Goal: Task Accomplishment & Management: Manage account settings

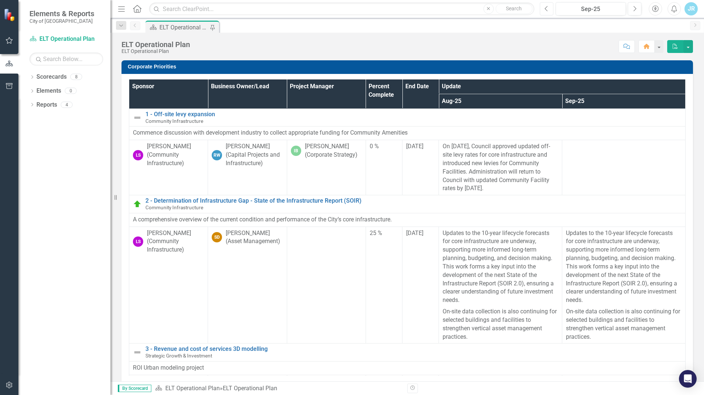
click at [549, 10] on button "Previous" at bounding box center [547, 8] width 14 height 13
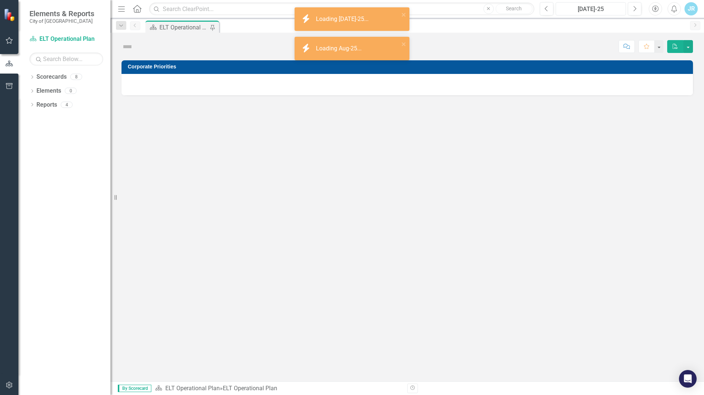
click at [605, 11] on div "[DATE]-25" at bounding box center [590, 9] width 65 height 9
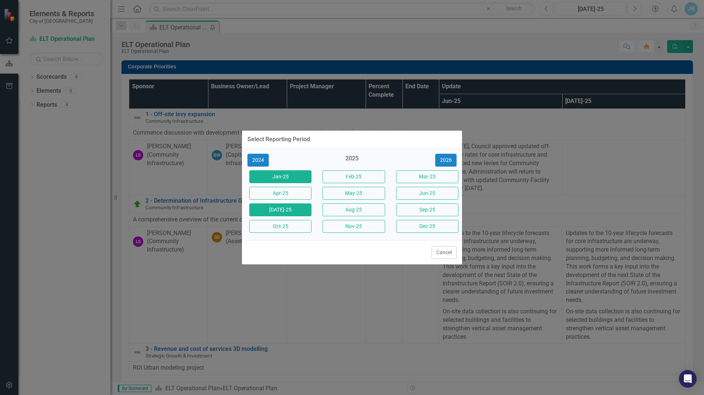
click at [269, 177] on button "Jan-25" at bounding box center [280, 176] width 62 height 13
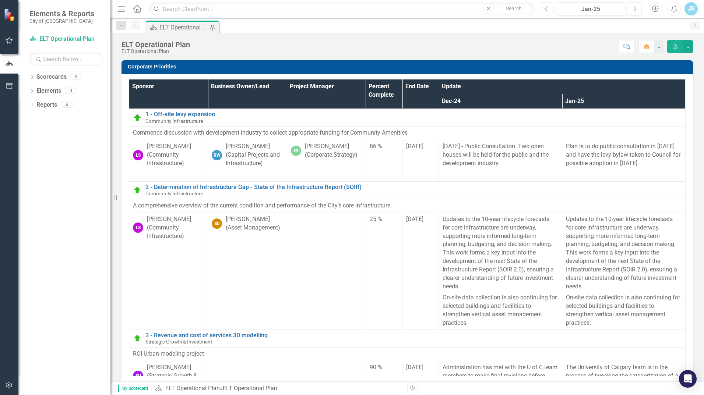
click at [550, 9] on button "Previous" at bounding box center [547, 8] width 14 height 13
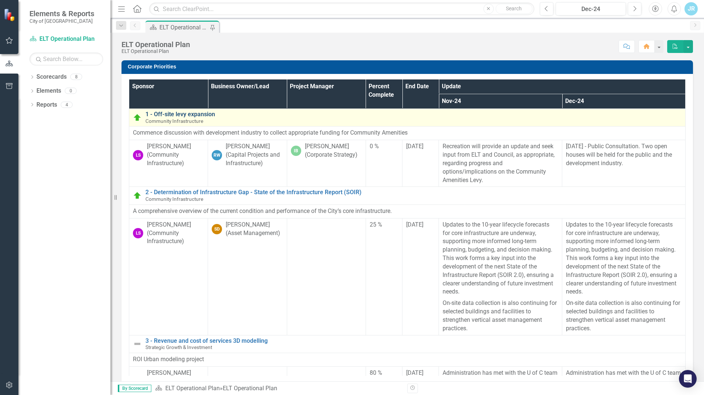
click at [193, 114] on link "1 - Off-site levy expansion" at bounding box center [413, 114] width 536 height 7
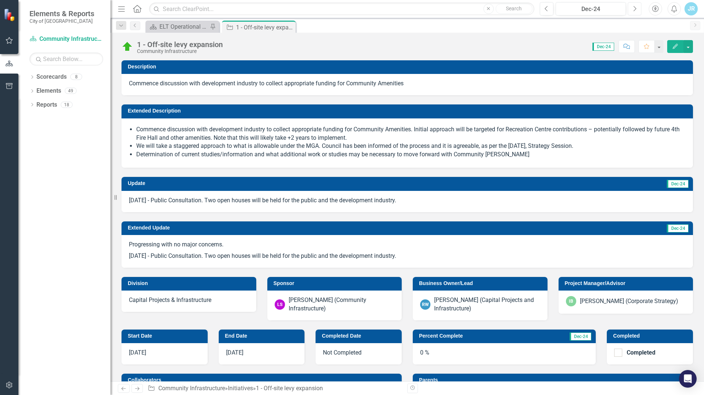
click at [635, 10] on icon "Next" at bounding box center [634, 9] width 4 height 7
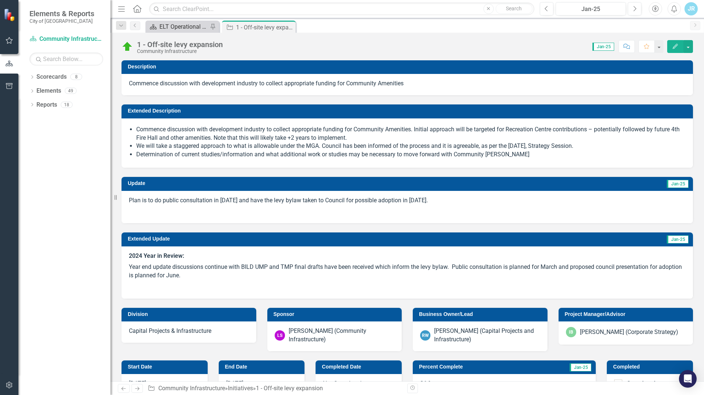
click at [194, 28] on div "ELT Operational Plan" at bounding box center [183, 26] width 49 height 9
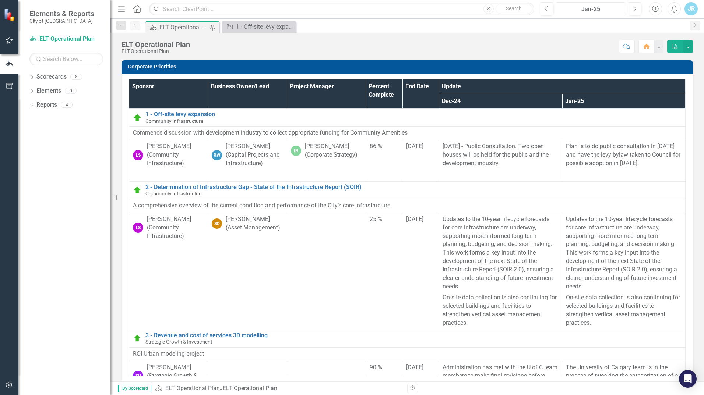
click at [609, 8] on div "Jan-25" at bounding box center [590, 9] width 65 height 9
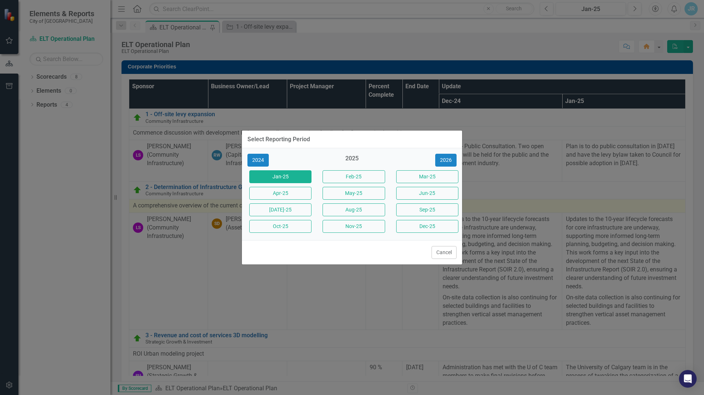
click at [426, 212] on button "Sep-25" at bounding box center [427, 210] width 62 height 13
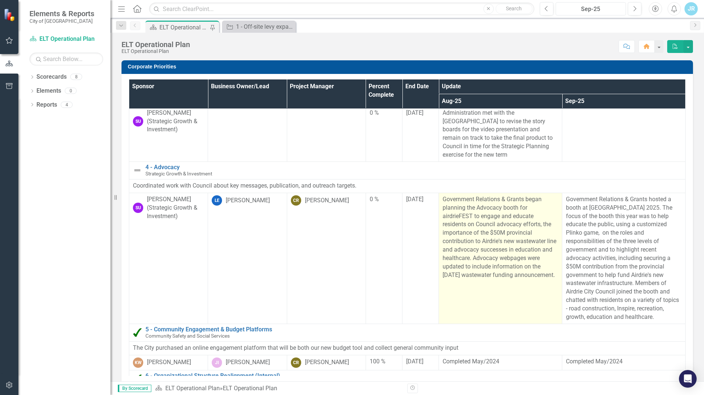
scroll to position [295, 0]
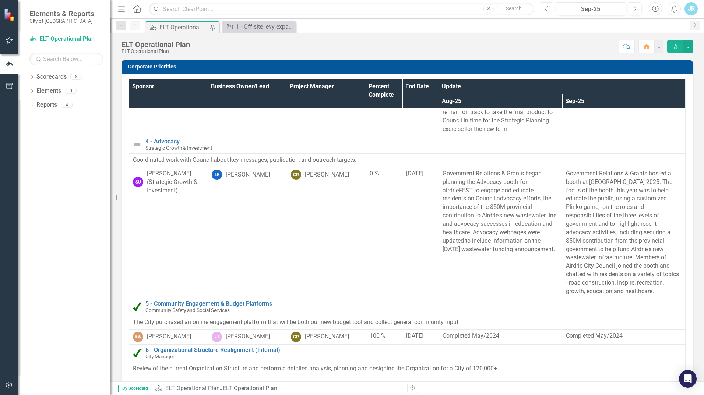
click at [544, 10] on button "Previous" at bounding box center [547, 8] width 14 height 13
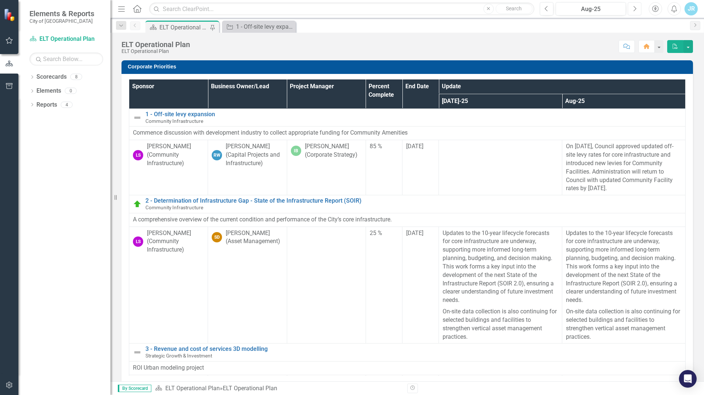
click at [636, 7] on icon "Next" at bounding box center [634, 9] width 4 height 7
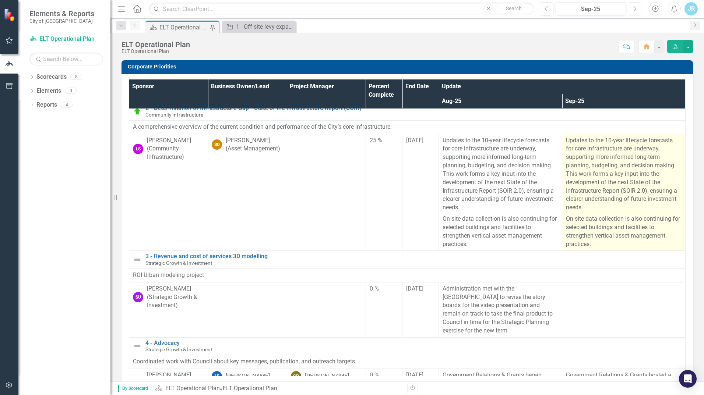
scroll to position [110, 0]
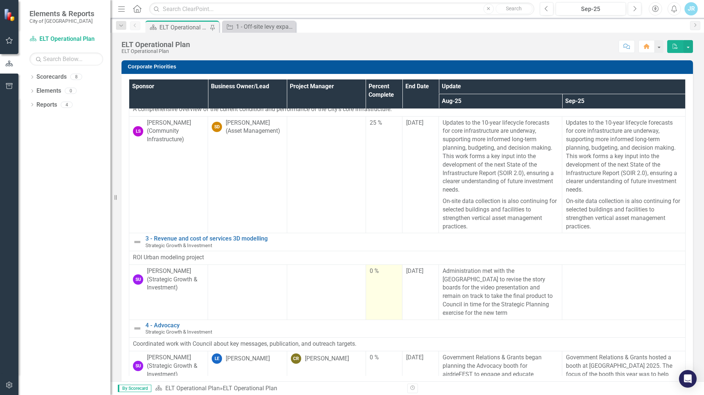
click at [377, 290] on td "0 %" at bounding box center [384, 292] width 36 height 55
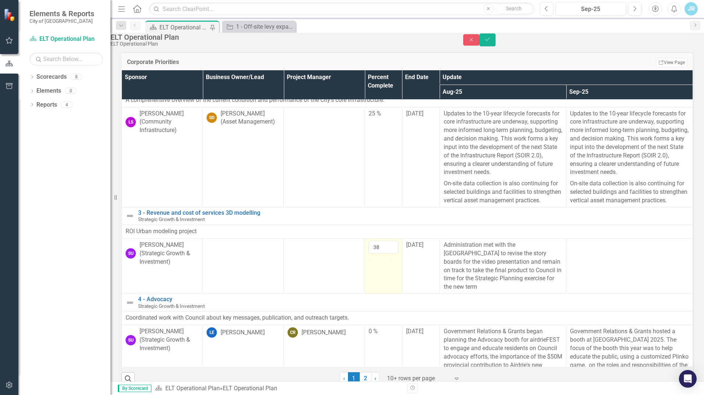
type input "0"
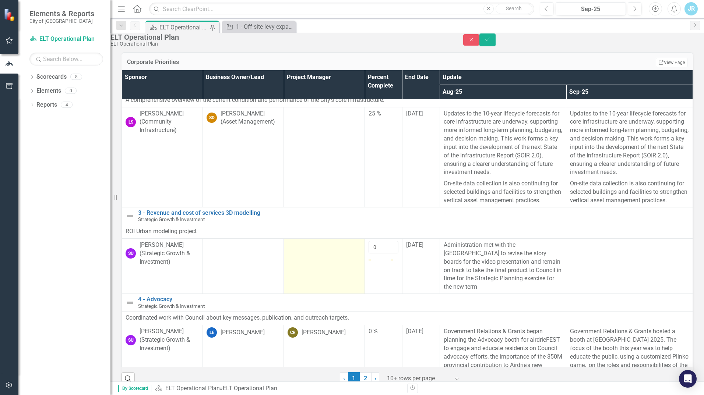
drag, startPoint x: 366, startPoint y: 300, endPoint x: 360, endPoint y: 302, distance: 6.2
click at [360, 294] on tr "SU [PERSON_NAME] (Strategic Growth & Investment) 0 [DATE] Administration met wi…" at bounding box center [407, 266] width 571 height 55
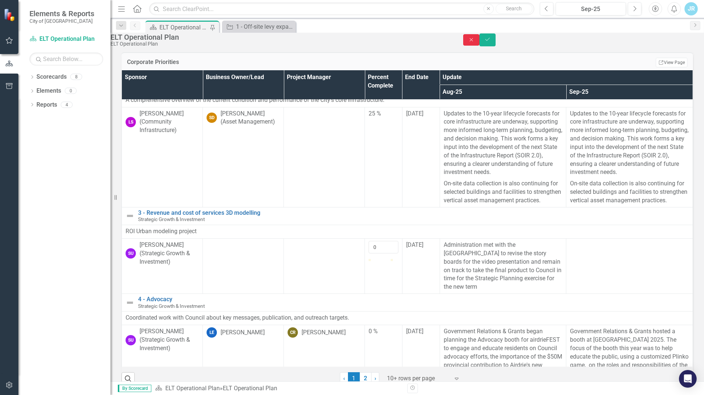
click at [475, 42] on icon "Close" at bounding box center [471, 39] width 7 height 5
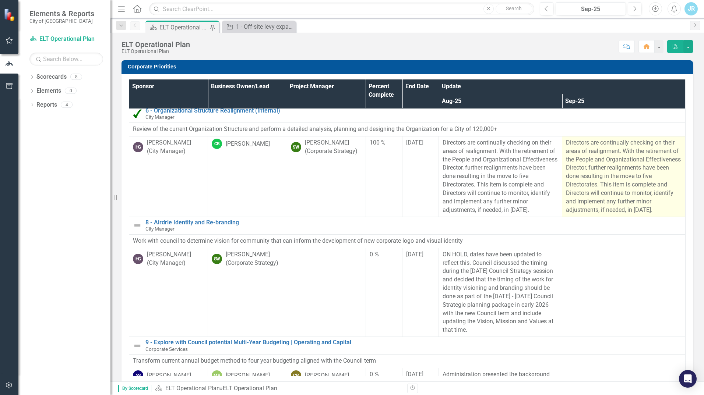
scroll to position [552, 0]
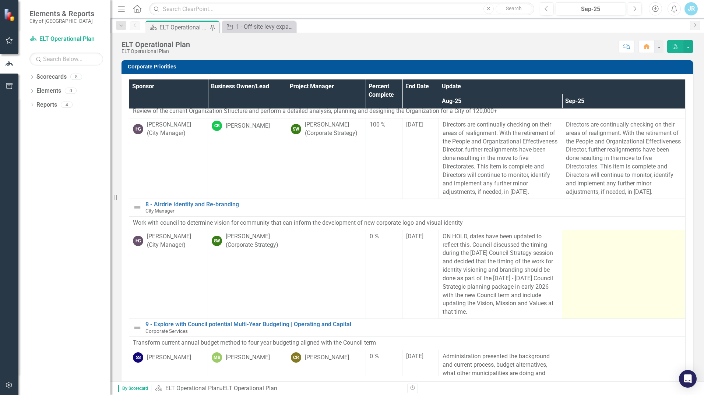
click at [611, 260] on td at bounding box center [623, 274] width 123 height 89
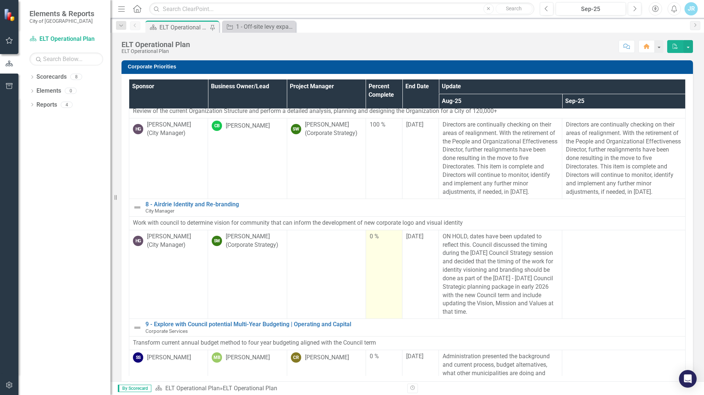
click at [374, 251] on td "0 %" at bounding box center [384, 274] width 36 height 89
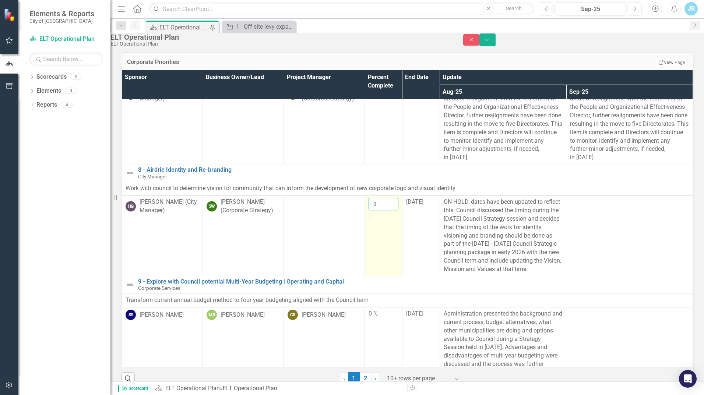
click at [378, 211] on input "0" at bounding box center [384, 204] width 30 height 13
click at [375, 211] on input "0" at bounding box center [384, 204] width 30 height 13
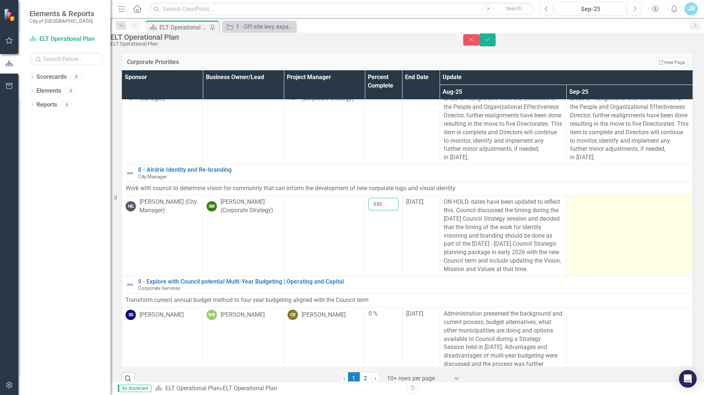
type input "050"
click at [629, 250] on td at bounding box center [629, 236] width 127 height 81
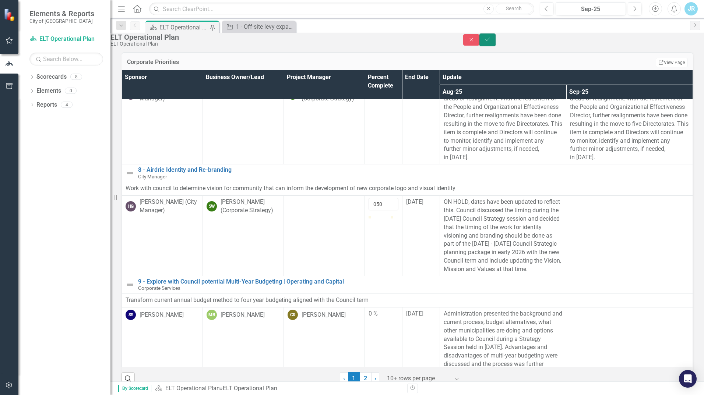
click at [491, 42] on icon "Save" at bounding box center [487, 39] width 7 height 5
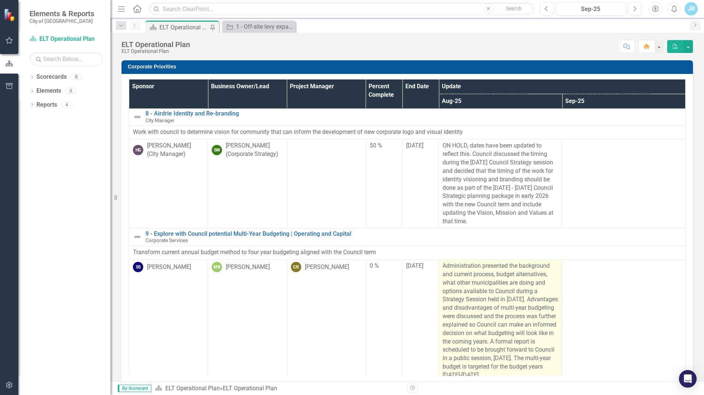
scroll to position [699, 0]
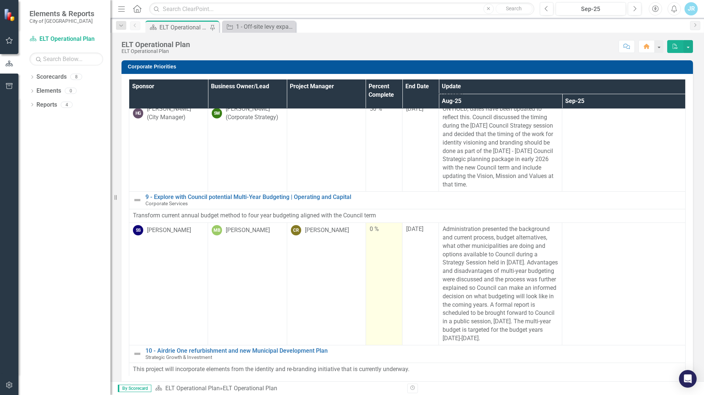
click at [375, 228] on div "0 %" at bounding box center [384, 229] width 29 height 8
click at [370, 233] on div "0 %" at bounding box center [384, 229] width 29 height 8
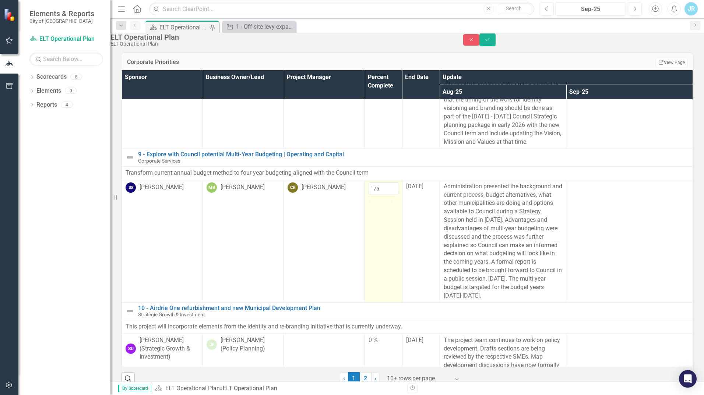
drag, startPoint x: 367, startPoint y: 258, endPoint x: 383, endPoint y: 258, distance: 16.6
click at [385, 201] on div at bounding box center [385, 201] width 0 height 0
click at [386, 195] on input "74" at bounding box center [384, 189] width 30 height 13
click at [386, 195] on input "73" at bounding box center [384, 189] width 30 height 13
click at [386, 195] on input "72" at bounding box center [384, 189] width 30 height 13
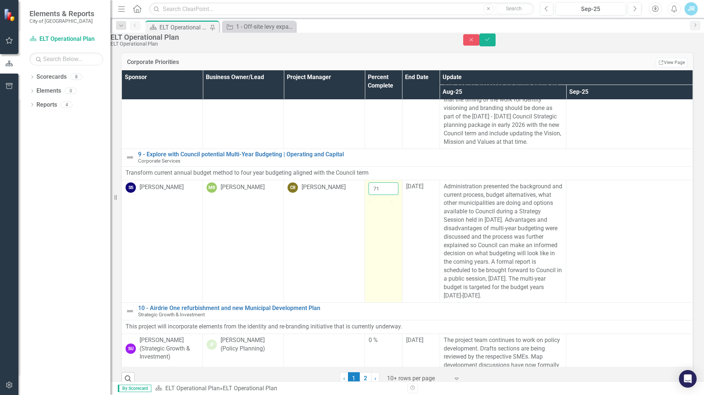
click at [386, 195] on input "71" at bounding box center [384, 189] width 30 height 13
type input "70"
click at [386, 195] on input "70" at bounding box center [384, 189] width 30 height 13
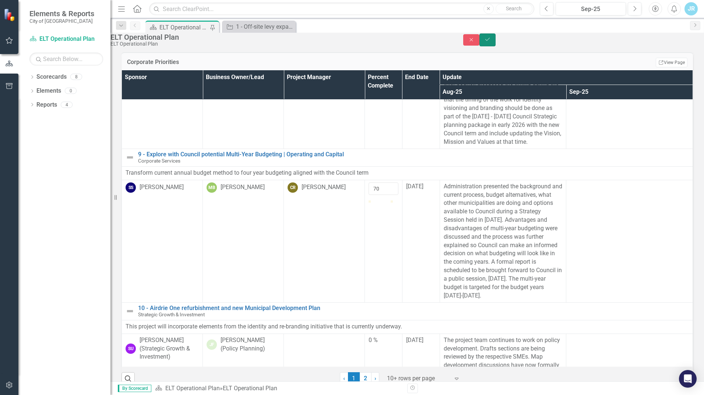
click at [496, 46] on button "Save" at bounding box center [487, 40] width 16 height 13
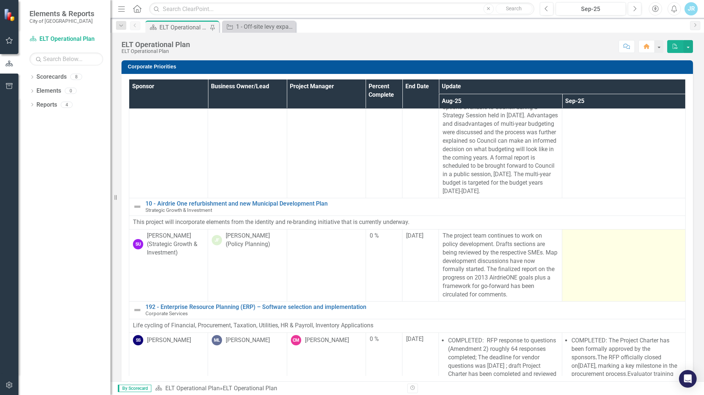
scroll to position [884, 0]
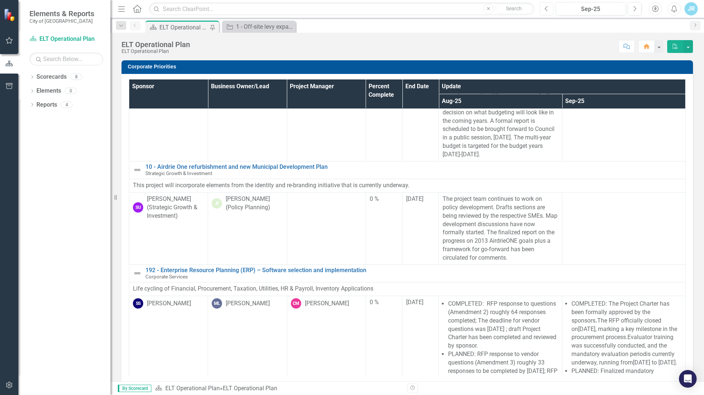
click at [549, 8] on button "Previous" at bounding box center [547, 8] width 14 height 13
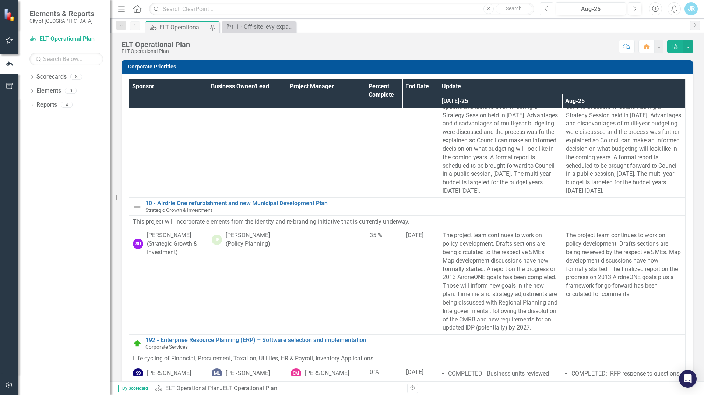
scroll to position [810, 0]
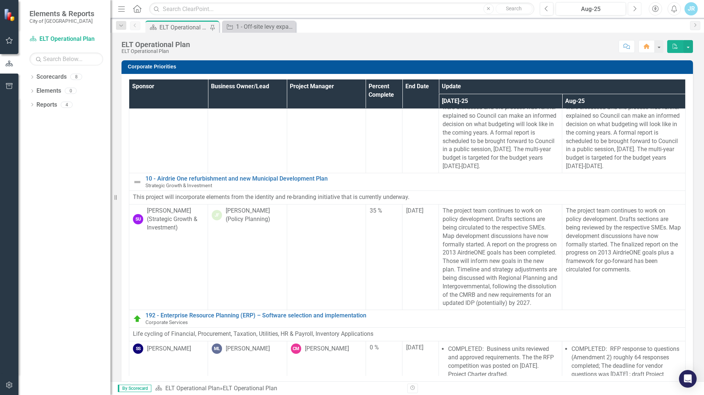
click at [637, 9] on button "Next" at bounding box center [635, 8] width 14 height 13
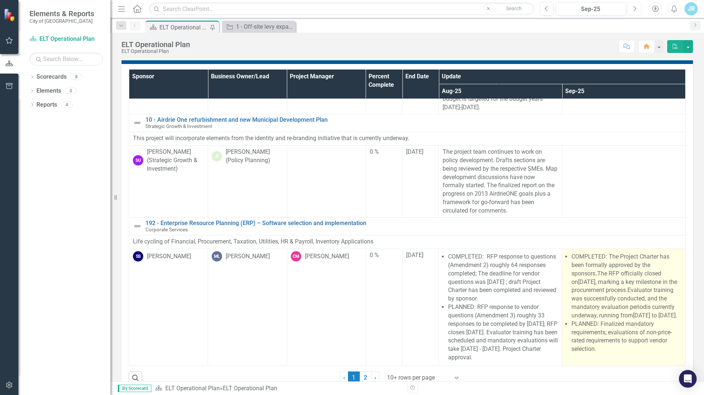
scroll to position [27, 0]
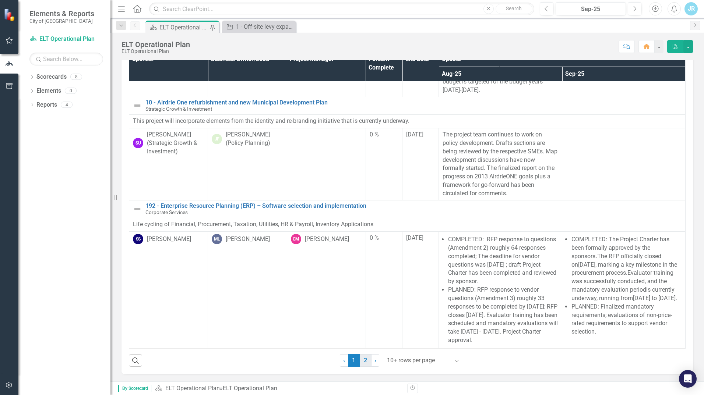
click at [366, 363] on link "2" at bounding box center [366, 361] width 12 height 13
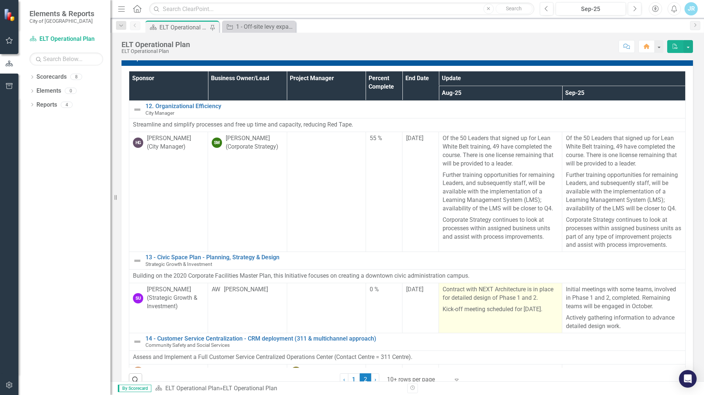
scroll to position [0, 0]
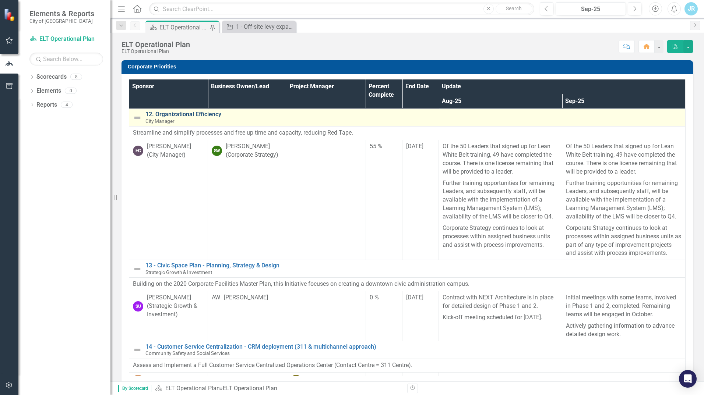
click at [186, 115] on link "12. Organizational Efficiency" at bounding box center [413, 114] width 536 height 7
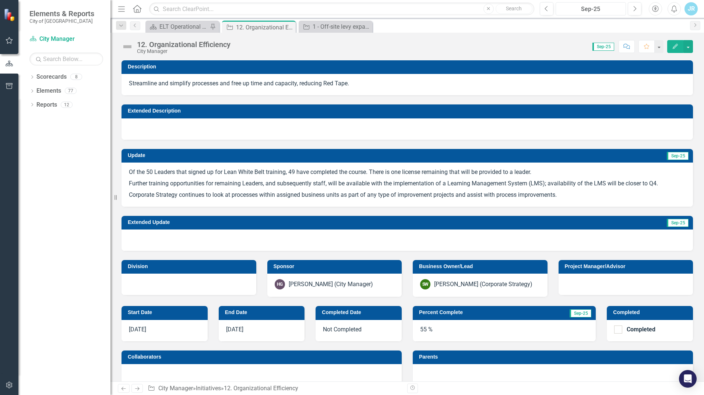
click at [604, 10] on div "Sep-25" at bounding box center [590, 9] width 65 height 9
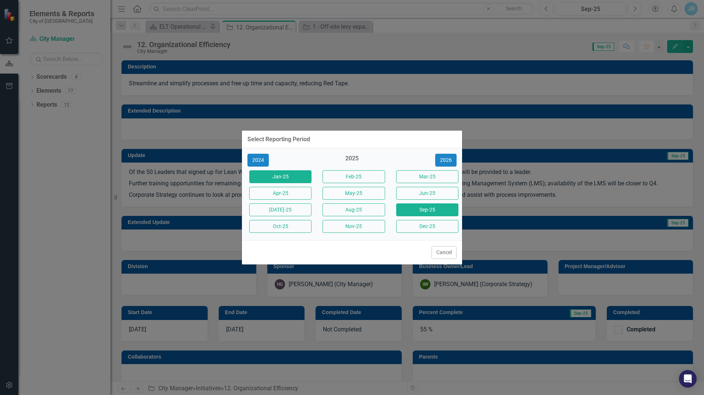
click at [283, 177] on button "Jan-25" at bounding box center [280, 176] width 62 height 13
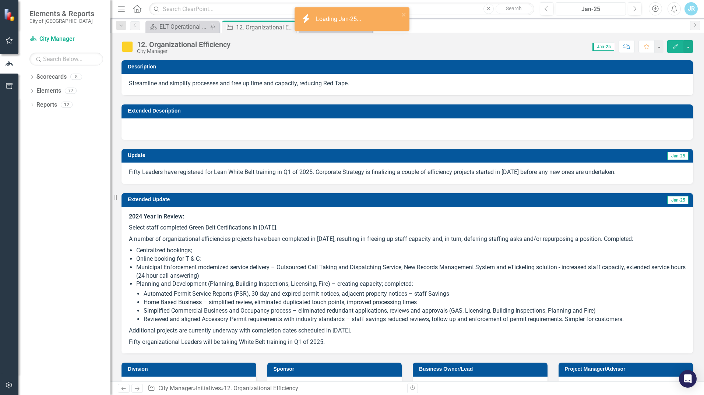
scroll to position [37, 0]
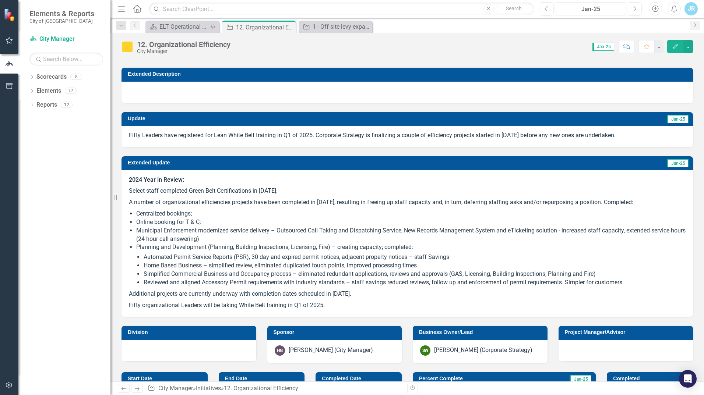
click at [611, 9] on div "Jan-25" at bounding box center [590, 9] width 65 height 9
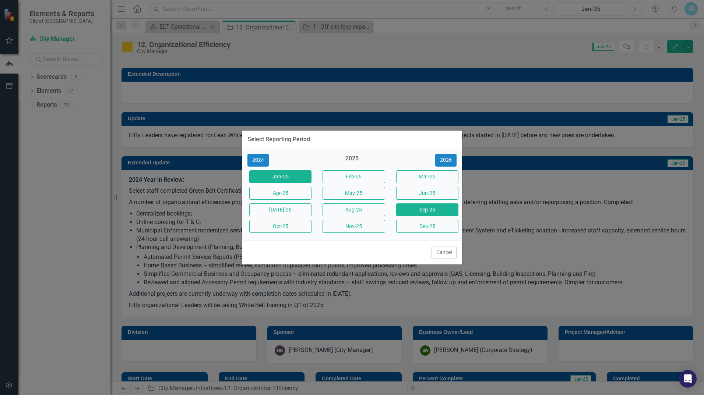
click at [422, 212] on button "Sep-25" at bounding box center [427, 210] width 62 height 13
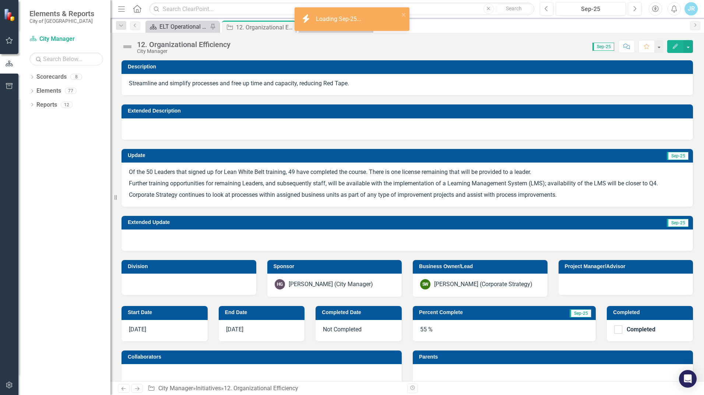
click at [185, 28] on div "ELT Operational Plan" at bounding box center [183, 26] width 49 height 9
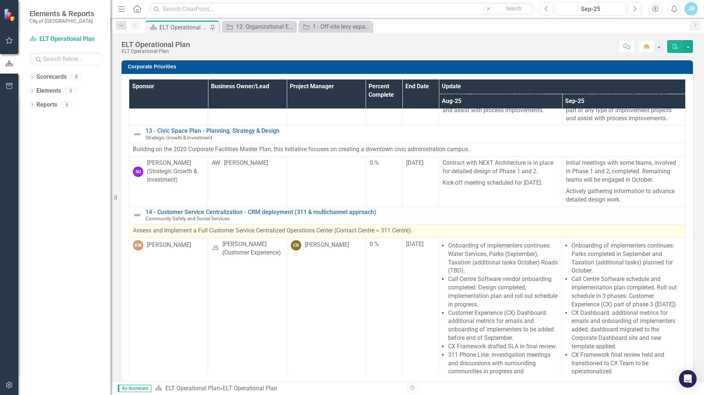
scroll to position [147, 0]
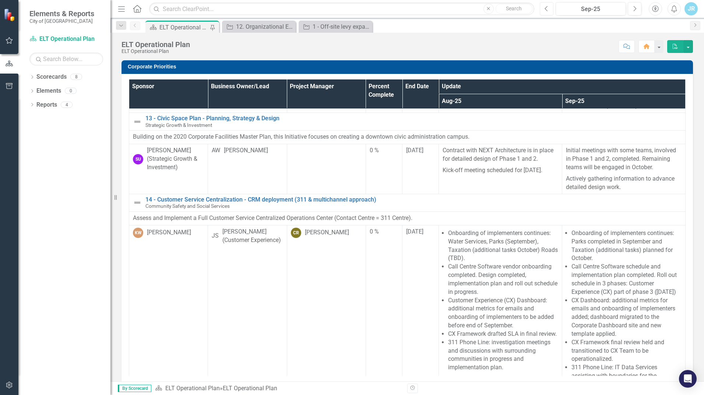
click at [549, 10] on button "Previous" at bounding box center [547, 8] width 14 height 13
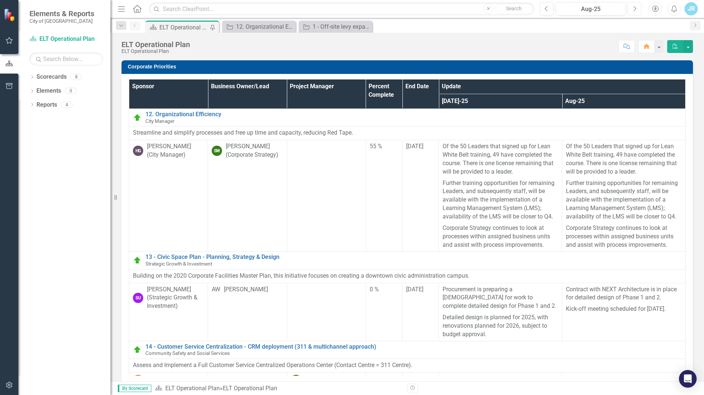
click at [637, 8] on button "Next" at bounding box center [635, 8] width 14 height 13
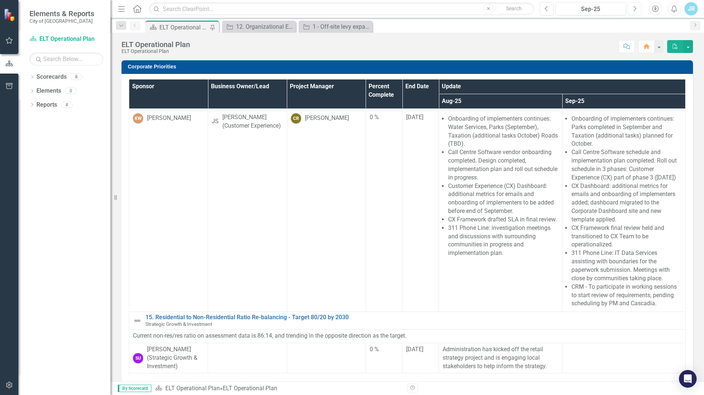
scroll to position [252, 0]
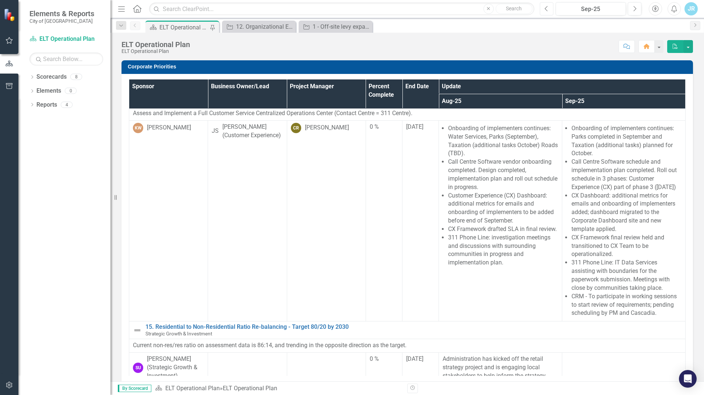
click at [547, 11] on icon "Previous" at bounding box center [546, 9] width 4 height 7
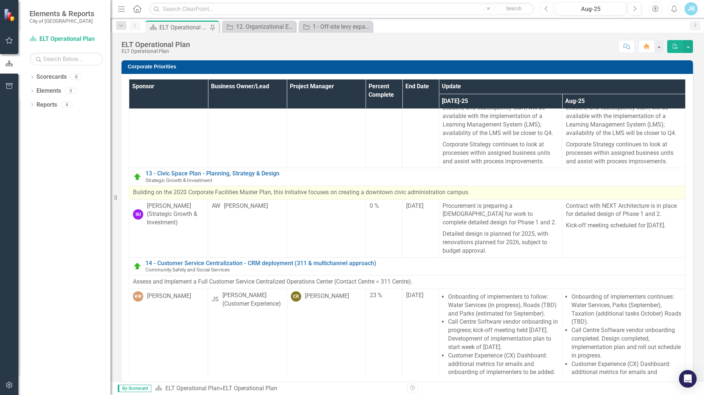
scroll to position [83, 0]
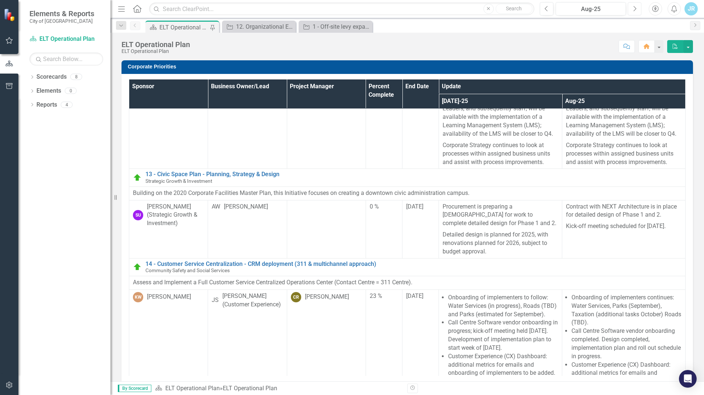
click at [637, 8] on button "Next" at bounding box center [635, 8] width 14 height 13
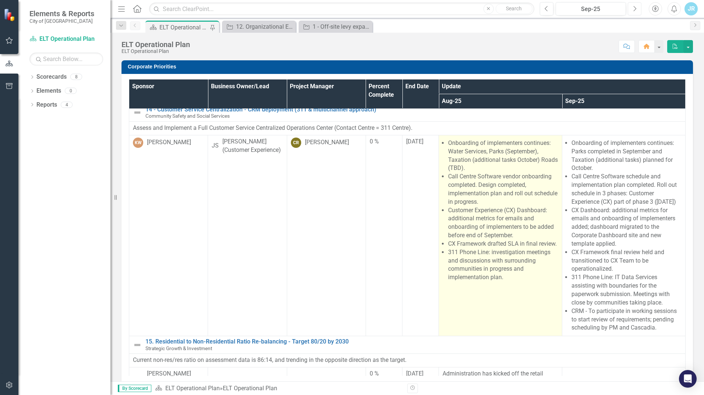
scroll to position [221, 0]
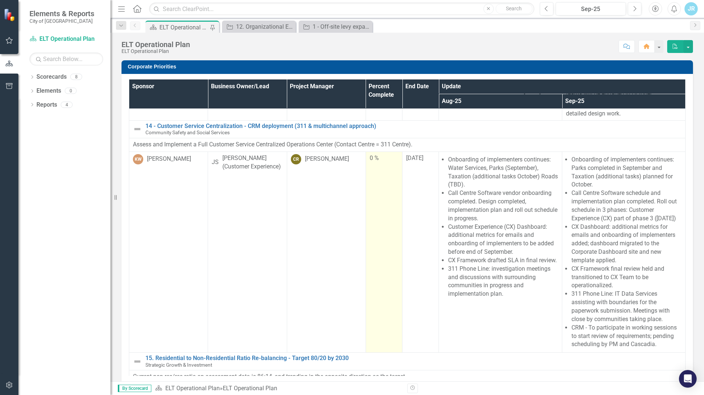
click at [370, 163] on div "0 %" at bounding box center [384, 158] width 29 height 8
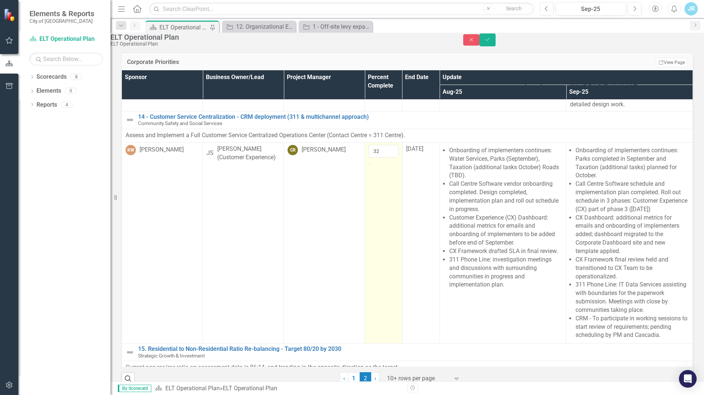
drag, startPoint x: 369, startPoint y: 195, endPoint x: 376, endPoint y: 195, distance: 7.0
click at [376, 163] on div at bounding box center [376, 163] width 0 height 0
click at [387, 158] on input "31" at bounding box center [384, 151] width 30 height 13
click at [387, 158] on input "30" at bounding box center [384, 151] width 30 height 13
click at [387, 158] on input "29" at bounding box center [384, 151] width 30 height 13
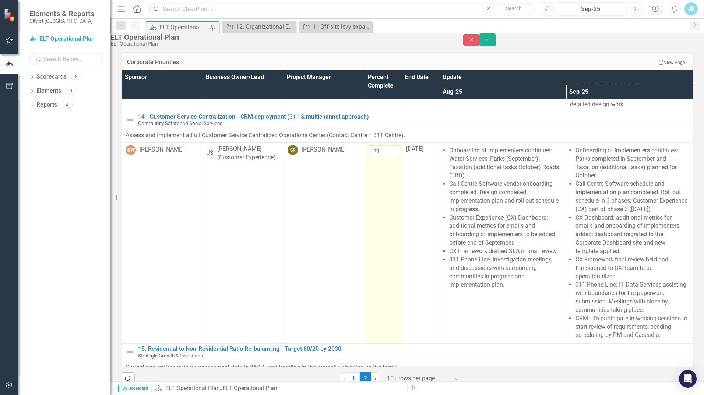
click at [387, 158] on input "28" at bounding box center [384, 151] width 30 height 13
click at [387, 158] on input "27" at bounding box center [384, 151] width 30 height 13
click at [387, 158] on input "26" at bounding box center [384, 151] width 30 height 13
click at [387, 158] on input "25" at bounding box center [384, 151] width 30 height 13
type input "24"
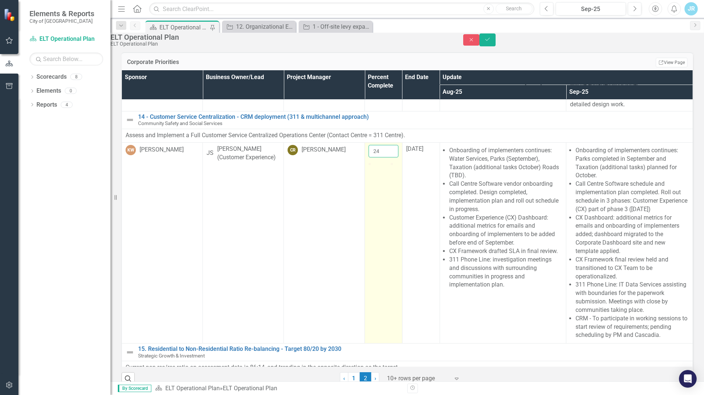
click at [387, 158] on input "24" at bounding box center [384, 151] width 30 height 13
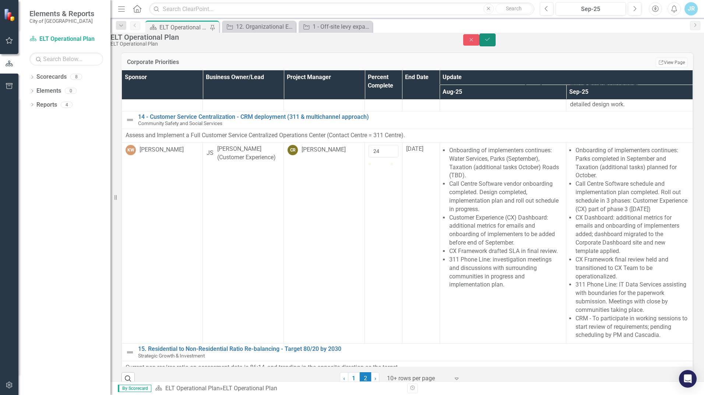
click at [491, 42] on icon "Save" at bounding box center [487, 39] width 7 height 5
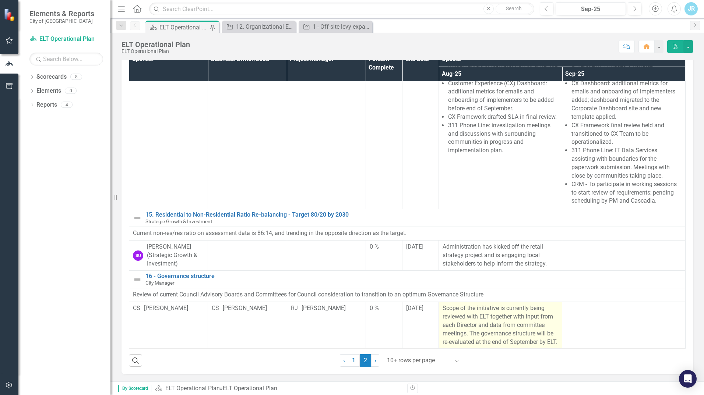
scroll to position [363, 0]
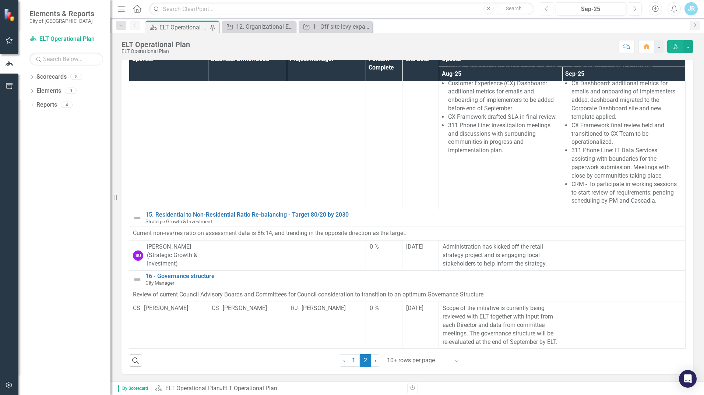
click at [550, 8] on button "Previous" at bounding box center [547, 8] width 14 height 13
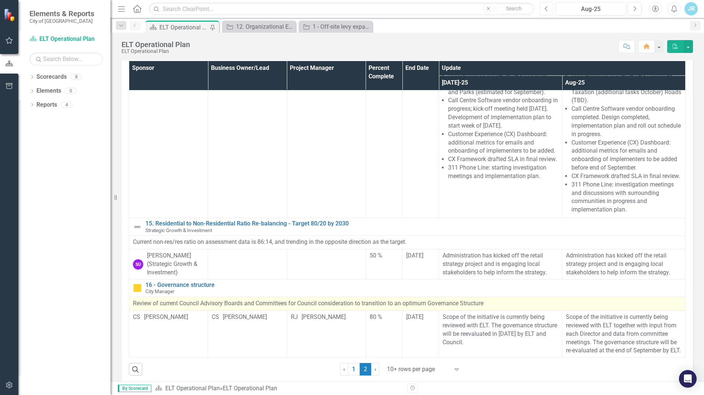
scroll to position [27, 0]
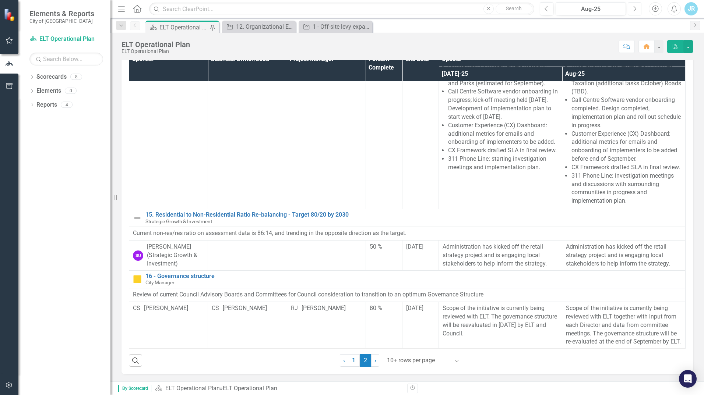
click at [638, 8] on button "Next" at bounding box center [635, 8] width 14 height 13
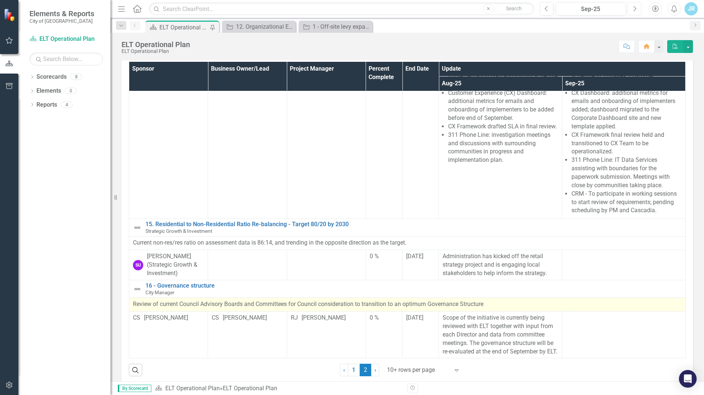
scroll to position [27, 0]
